Goal: Information Seeking & Learning: Learn about a topic

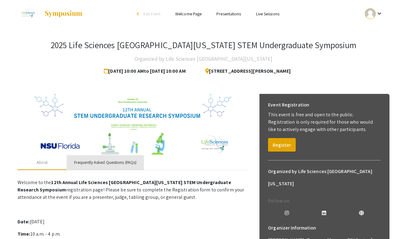
click at [95, 157] on div "Frequently Asked Questions (FAQs)" at bounding box center [105, 163] width 77 height 15
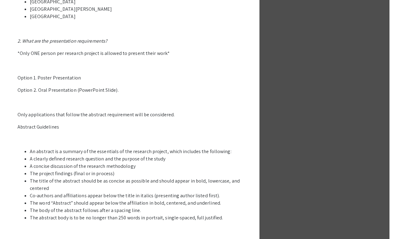
scroll to position [326, 0]
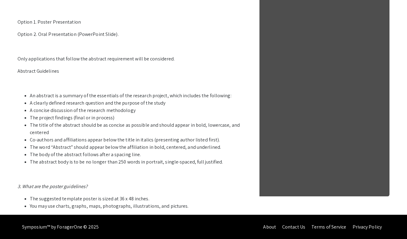
drag, startPoint x: 28, startPoint y: 106, endPoint x: 45, endPoint y: 135, distance: 33.1
click at [45, 135] on ul "An abstract is a summary of the essentials of the research project, which inclu…" at bounding box center [133, 129] width 231 height 74
click at [45, 135] on li "The title of the abstract should be as concise as possible and should appear in…" at bounding box center [139, 129] width 218 height 15
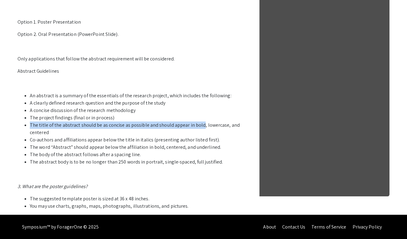
drag, startPoint x: 30, startPoint y: 124, endPoint x: 199, endPoint y: 127, distance: 169.1
click at [199, 127] on li "The title of the abstract should be as concise as possible and should appear in…" at bounding box center [139, 129] width 218 height 15
click at [167, 128] on li "The title of the abstract should be as concise as possible and should appear in…" at bounding box center [139, 129] width 218 height 15
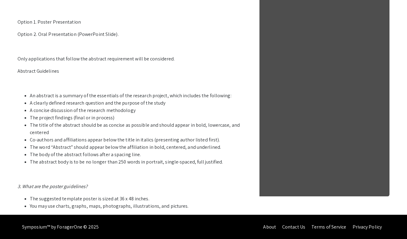
drag, startPoint x: 18, startPoint y: 70, endPoint x: 217, endPoint y: 164, distance: 220.1
click at [217, 164] on p "1. Who can participate in the LSSF STEM Undergraduate Research Symposium? Stude…" at bounding box center [133, 30] width 231 height 359
copy p "Abstract Guidelines An abstract is a summary of the essentials of the research …"
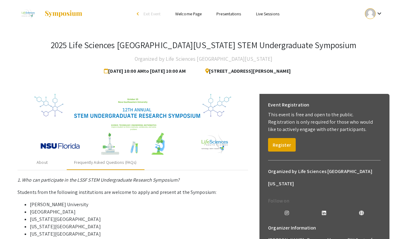
scroll to position [0, 0]
click at [50, 165] on div "About" at bounding box center [42, 163] width 49 height 15
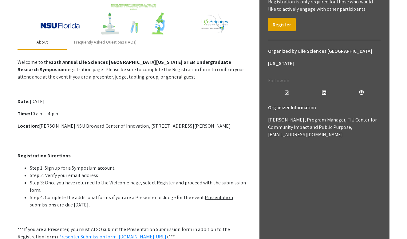
scroll to position [172, 0]
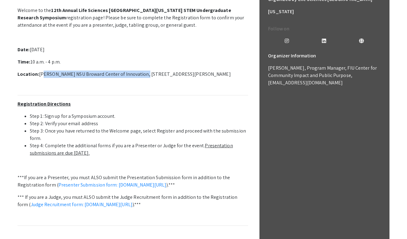
drag, startPoint x: 40, startPoint y: 73, endPoint x: 137, endPoint y: 73, distance: 97.1
click at [137, 73] on p "Location: [PERSON_NAME] NSU Broward Center of Innovation, [STREET_ADDRESS][PERS…" at bounding box center [133, 74] width 231 height 7
copy p "[PERSON_NAME] NSU Broward Center of Innovation"
click at [223, 32] on p "Welcome to the 12th Annual Life Sciences [GEOGRAPHIC_DATA][US_STATE] STEM Under…" at bounding box center [133, 142] width 231 height 276
